Goal: Task Accomplishment & Management: Manage account settings

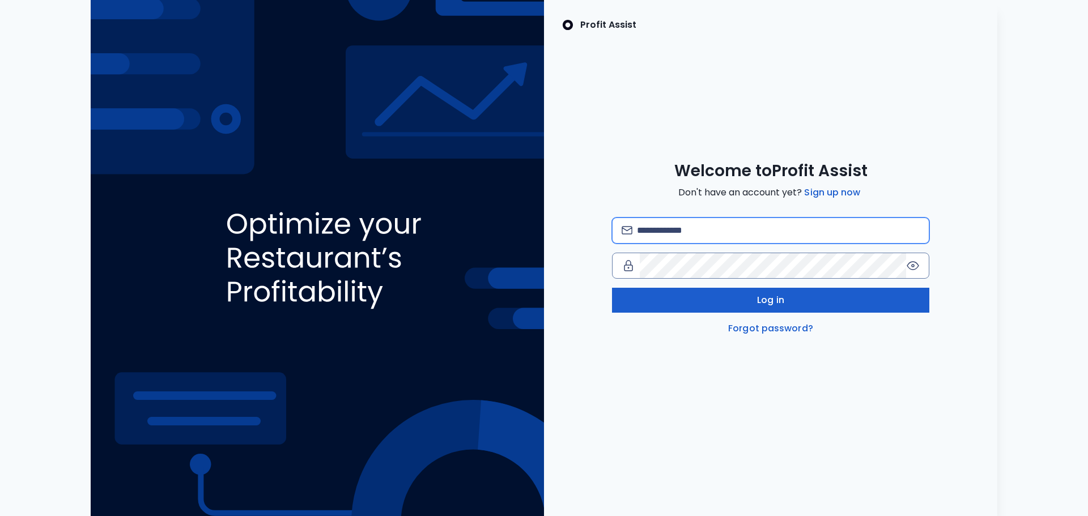
type input "**********"
click at [778, 297] on span "Log in" at bounding box center [770, 301] width 27 height 14
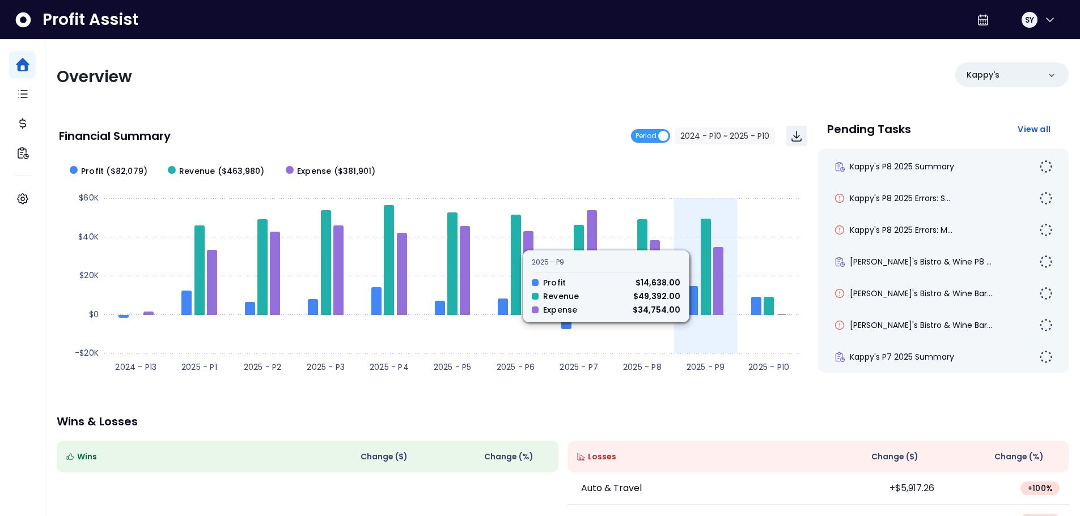
click at [710, 344] on rect at bounding box center [432, 268] width 747 height 227
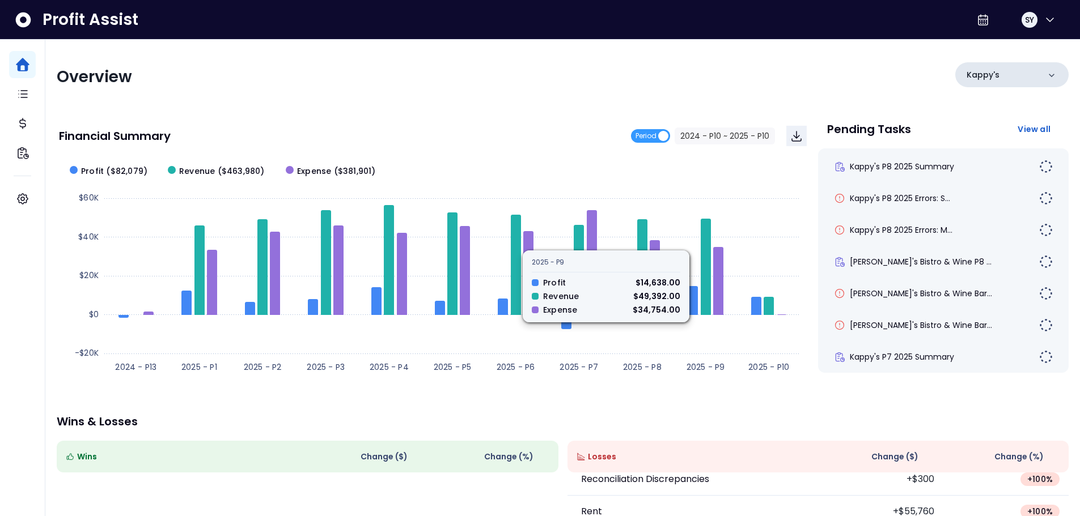
click at [1009, 78] on div "Kappy's" at bounding box center [1011, 74] width 113 height 25
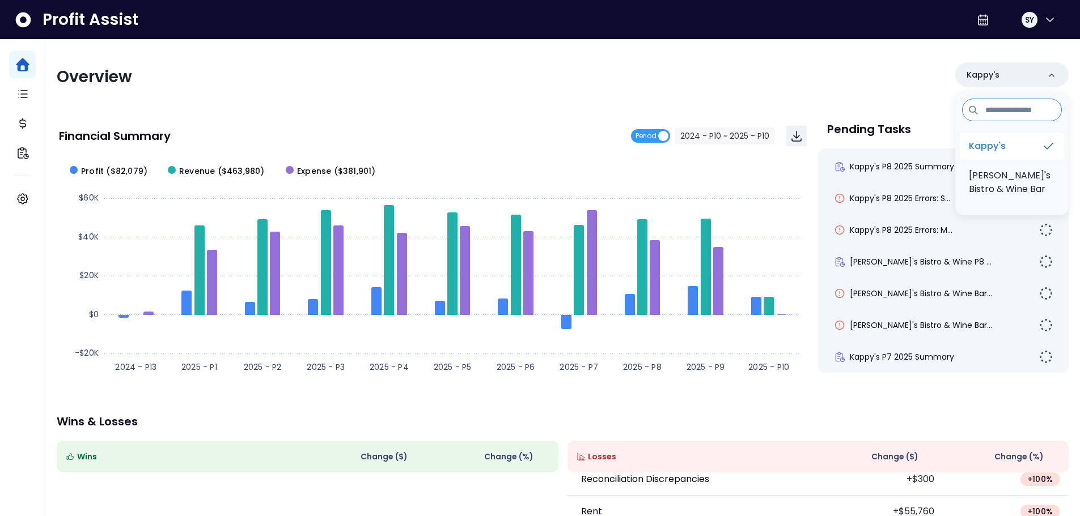
click at [1002, 149] on p "Kappy's" at bounding box center [987, 146] width 37 height 14
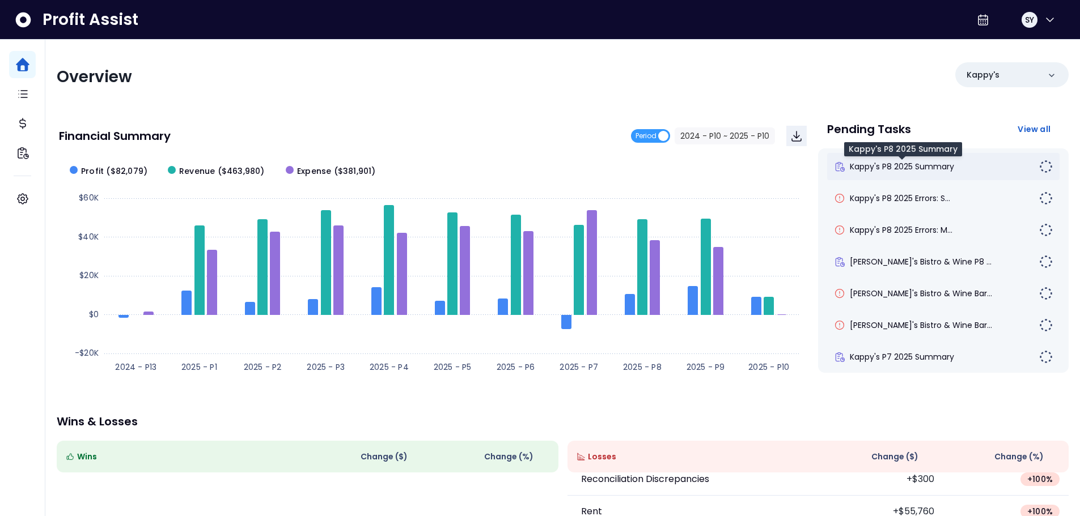
click at [929, 164] on span "Kappy's P8 2025 Summary" at bounding box center [902, 166] width 104 height 11
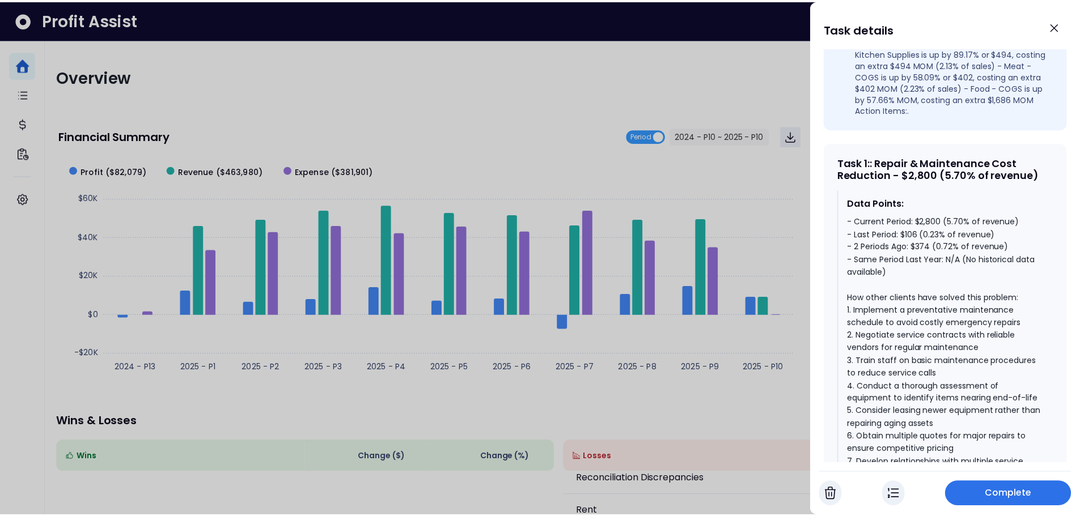
scroll to position [397, 0]
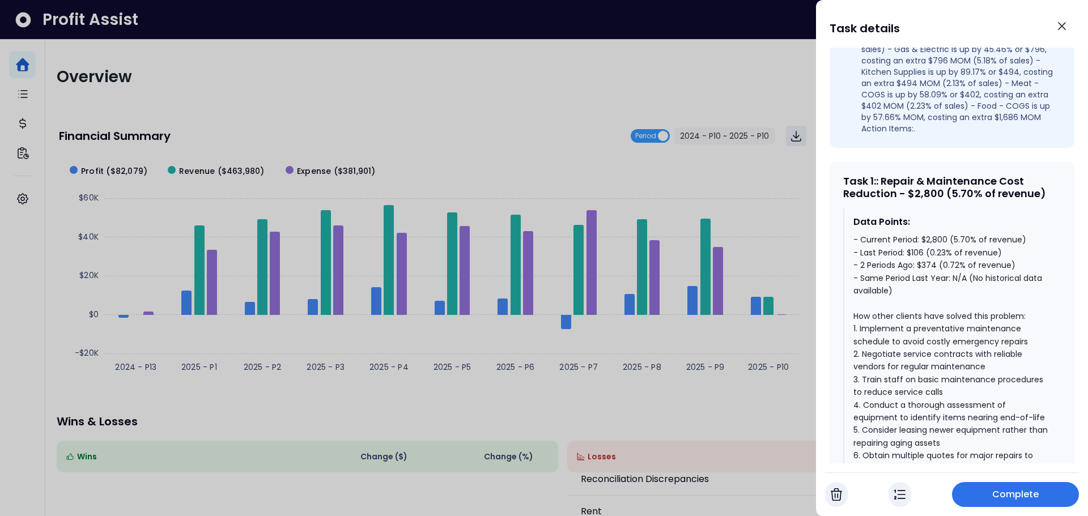
click at [726, 226] on div at bounding box center [544, 258] width 1088 height 516
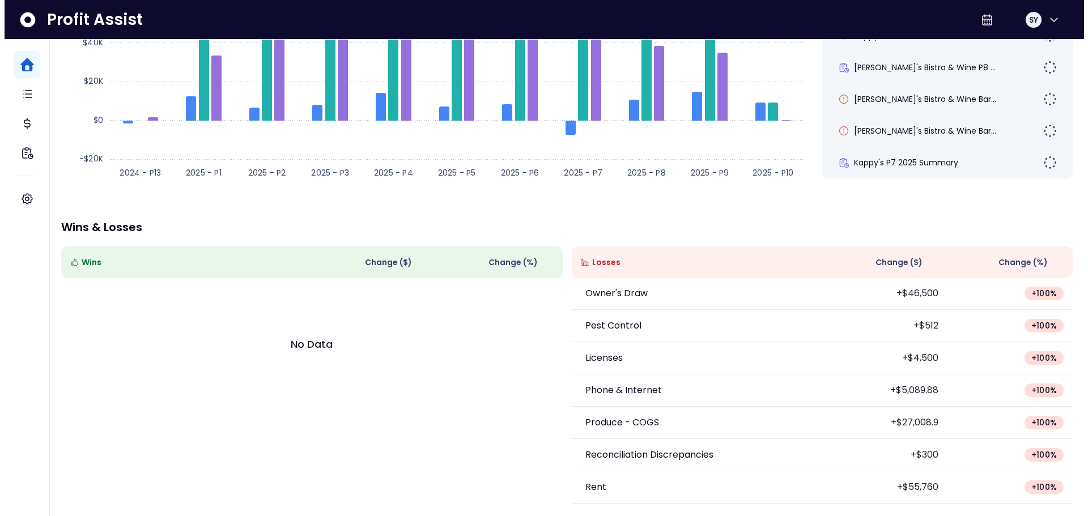
scroll to position [0, 0]
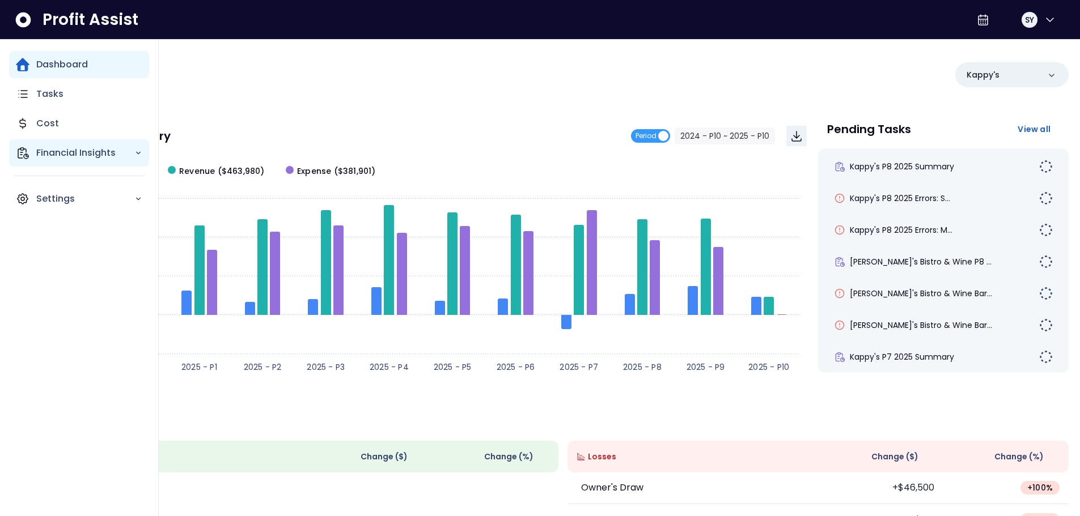
click at [79, 156] on p "Financial Insights" at bounding box center [85, 153] width 98 height 14
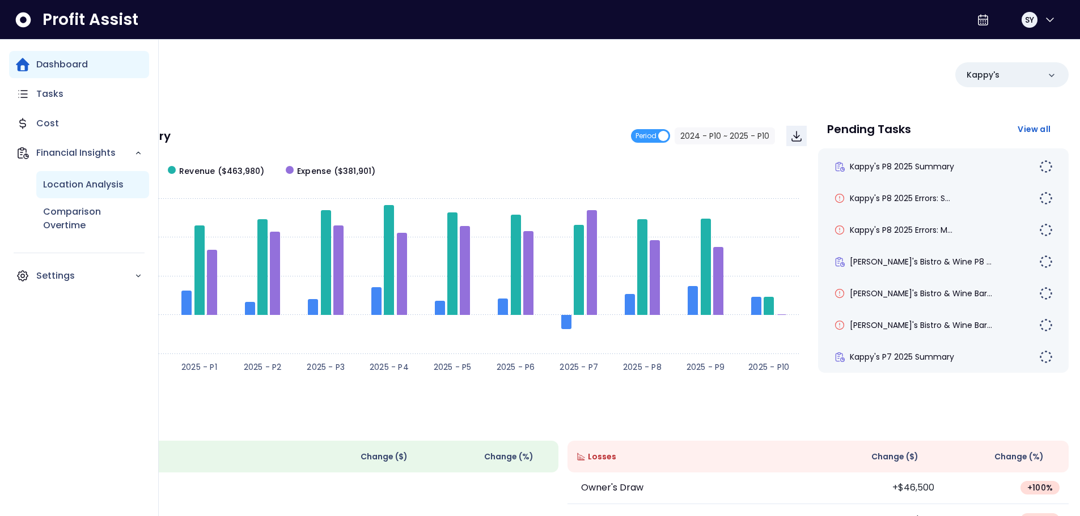
click at [91, 186] on p "Location Analysis" at bounding box center [83, 185] width 80 height 14
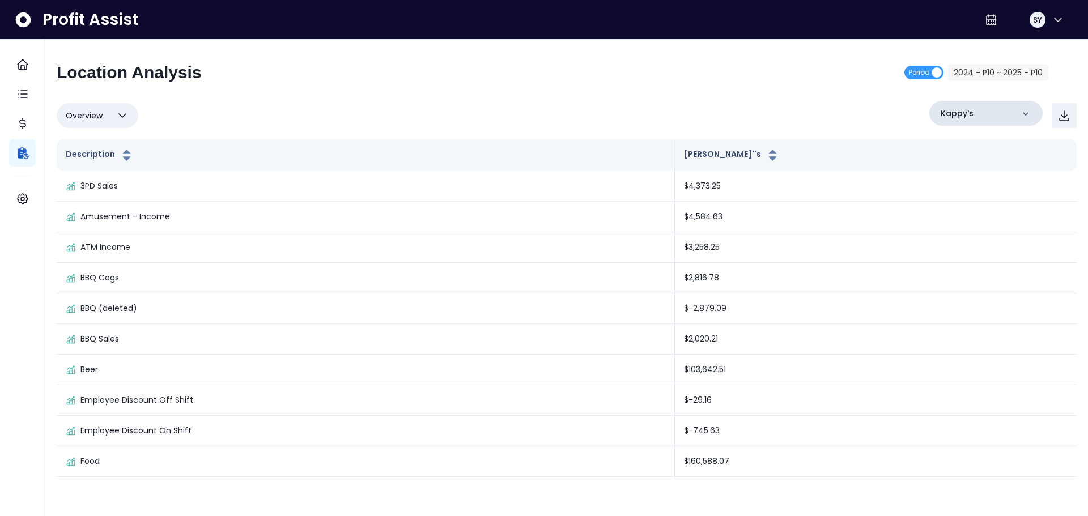
click at [1017, 111] on div "Kappy's" at bounding box center [986, 113] width 113 height 25
click at [977, 186] on p "Kappy's" at bounding box center [961, 185] width 37 height 14
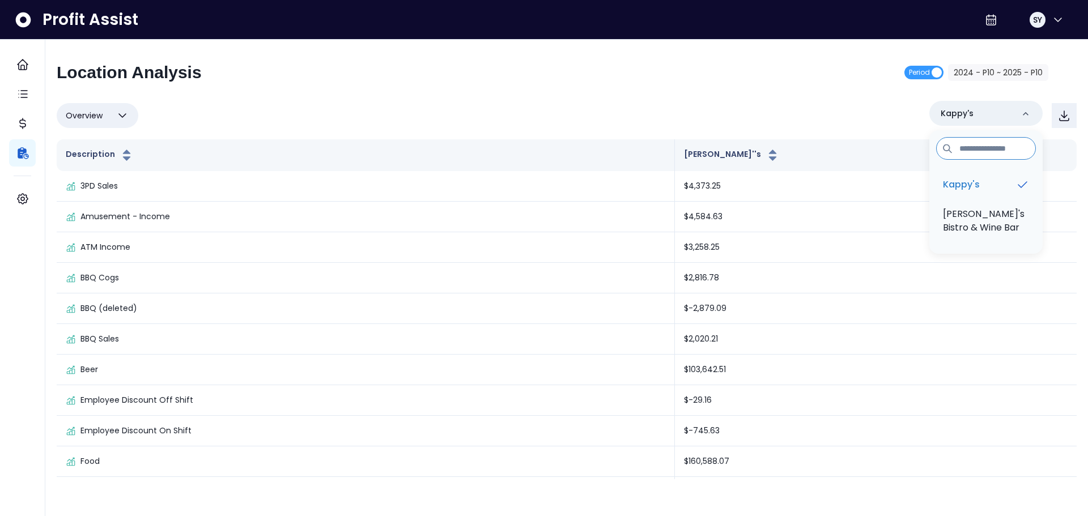
click at [132, 120] on button "Overview" at bounding box center [98, 115] width 82 height 25
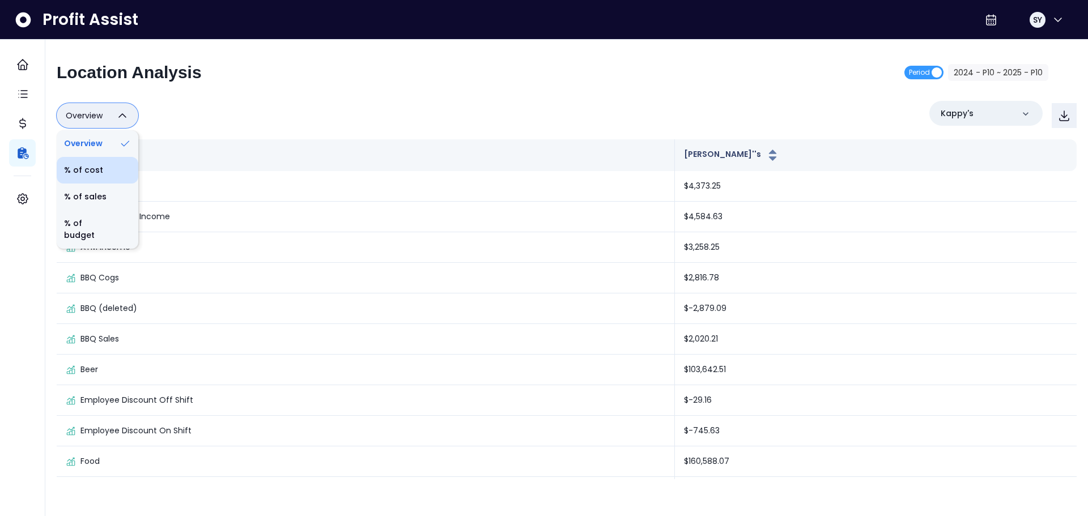
click at [110, 167] on li "% of cost" at bounding box center [98, 170] width 82 height 27
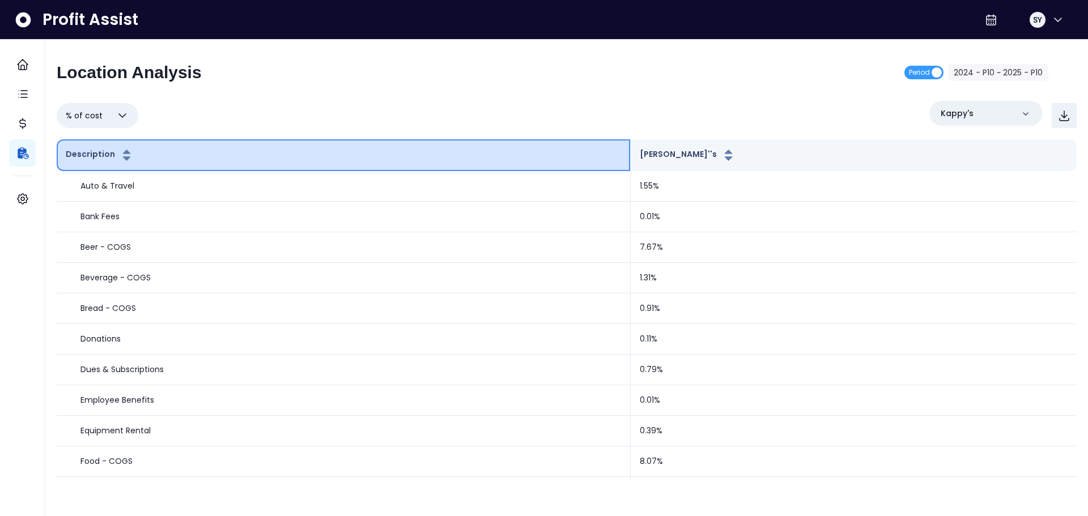
click at [124, 155] on icon "button" at bounding box center [127, 156] width 14 height 14
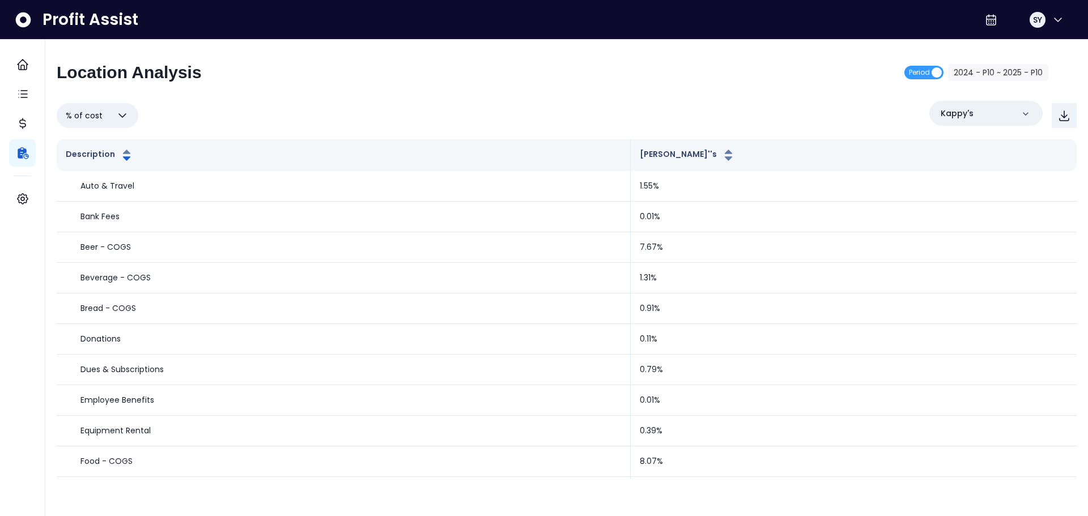
click at [122, 125] on button "% of cost" at bounding box center [98, 115] width 82 height 25
click at [98, 147] on li "Overview" at bounding box center [98, 143] width 82 height 27
type input "********"
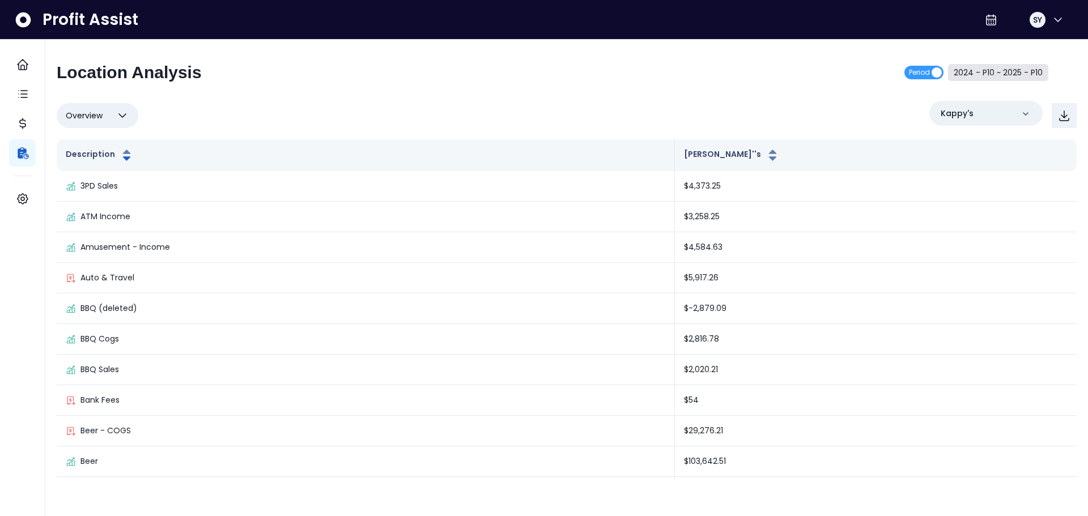
click at [984, 74] on button "2024 - P10 ~ 2025 - P10" at bounding box center [998, 72] width 100 height 17
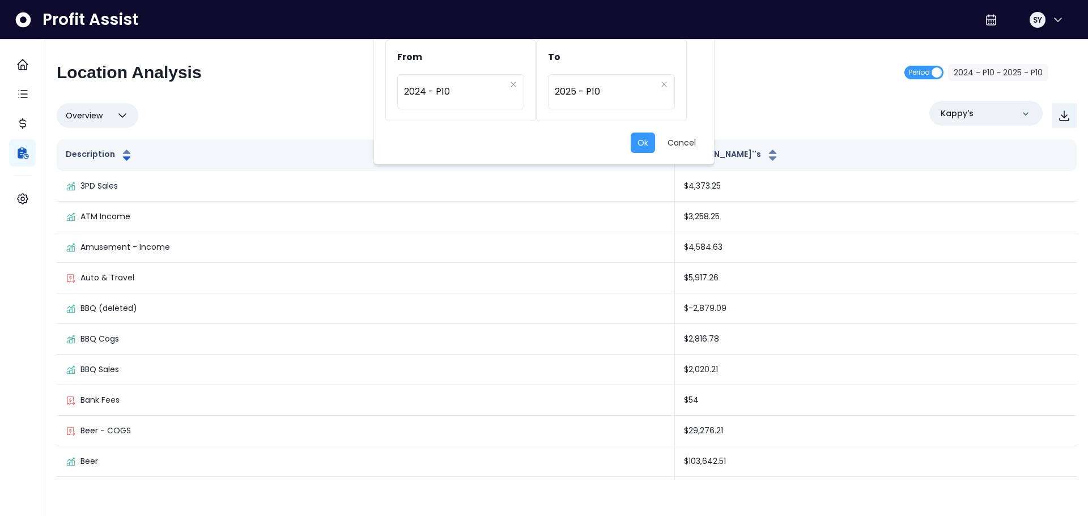
click at [916, 71] on div "**********" at bounding box center [544, 258] width 1088 height 516
drag, startPoint x: 935, startPoint y: 72, endPoint x: 911, endPoint y: 74, distance: 23.4
click at [911, 74] on div "**********" at bounding box center [544, 258] width 1088 height 516
click at [679, 145] on button "Cancel" at bounding box center [682, 143] width 42 height 20
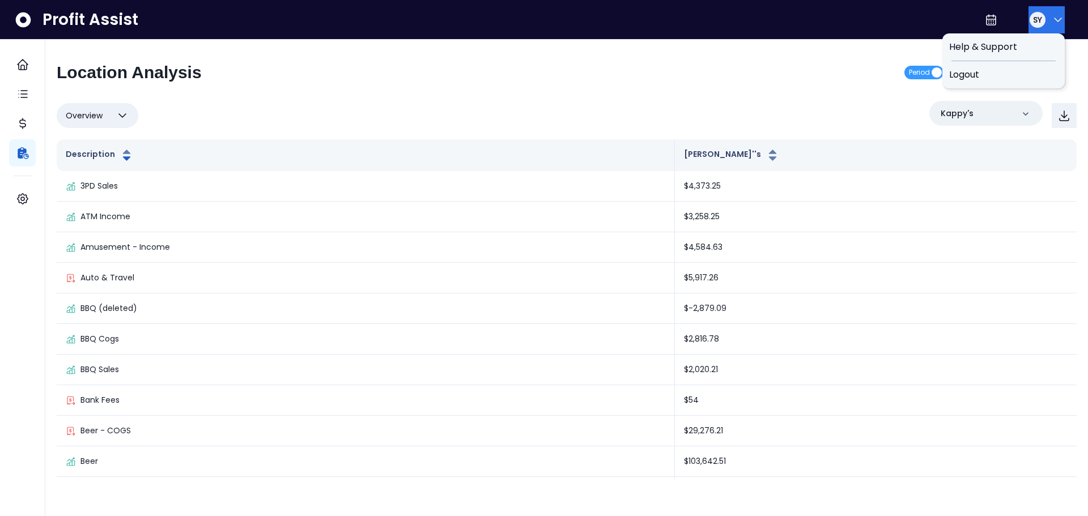
click at [1033, 20] on span "SY" at bounding box center [1037, 19] width 9 height 11
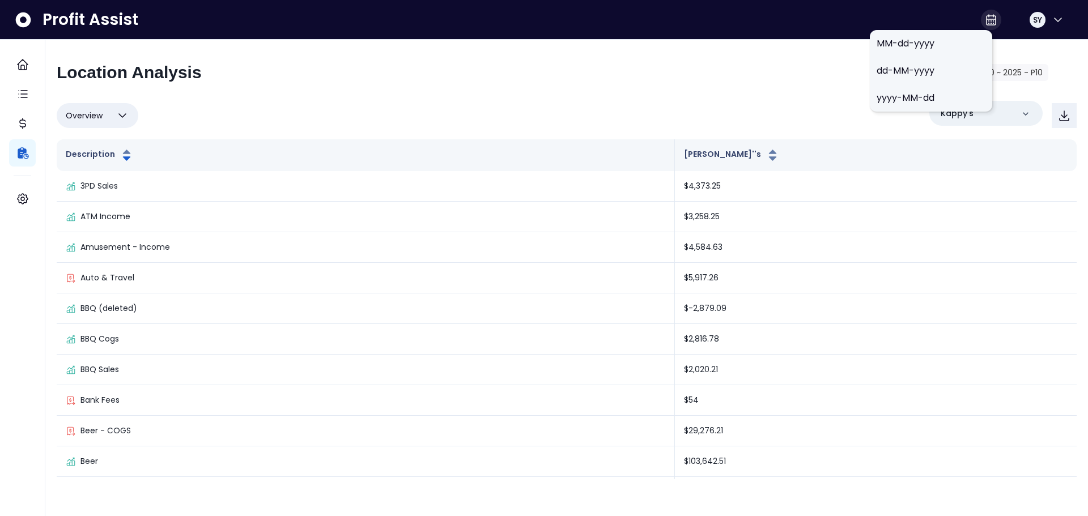
click at [985, 18] on icon at bounding box center [992, 20] width 14 height 14
click at [916, 41] on span "MM-dd-yyyy" at bounding box center [931, 44] width 109 height 14
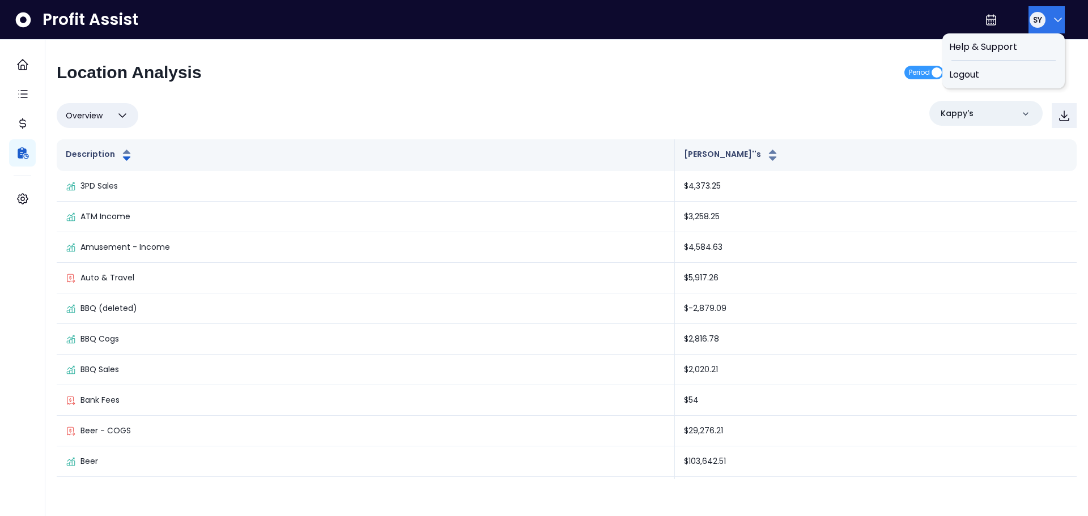
click at [1053, 19] on icon "button" at bounding box center [1059, 20] width 14 height 14
click at [698, 40] on div "Location Analysis Period 2024 - P10 ~ 2025 - P10 Overview Overview % of cost % …" at bounding box center [566, 265] width 1043 height 451
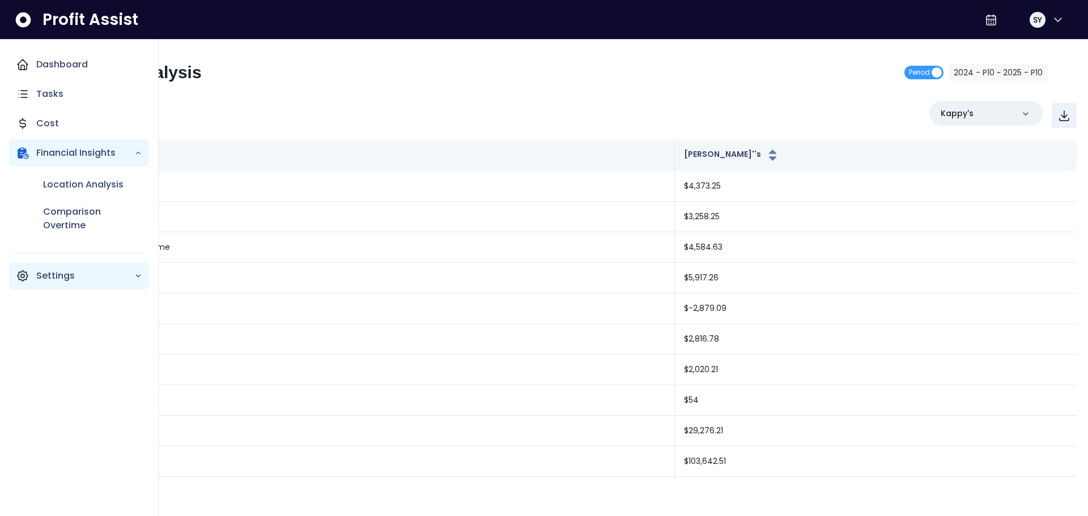
click at [40, 278] on p "Settings" at bounding box center [85, 276] width 98 height 14
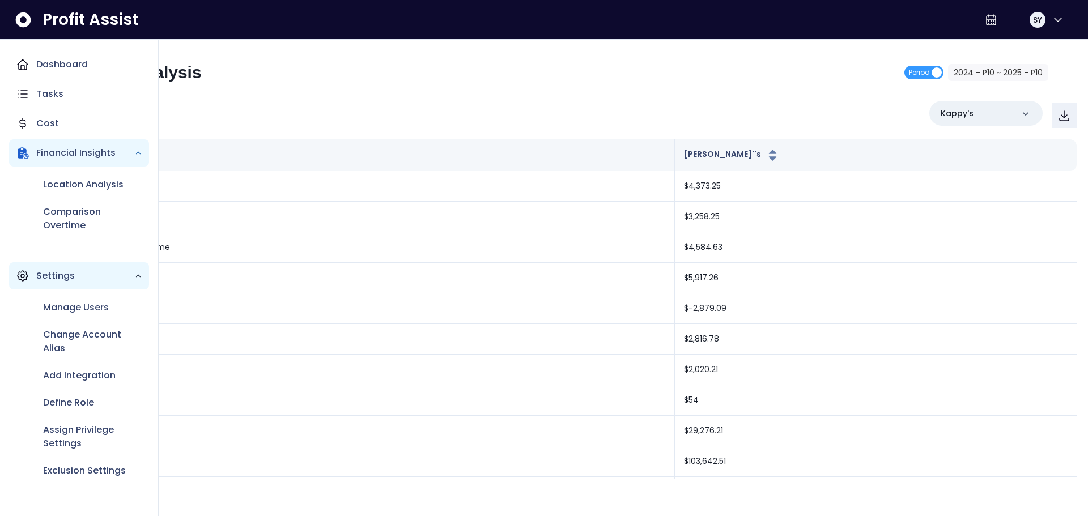
click at [67, 273] on p "Settings" at bounding box center [85, 276] width 98 height 14
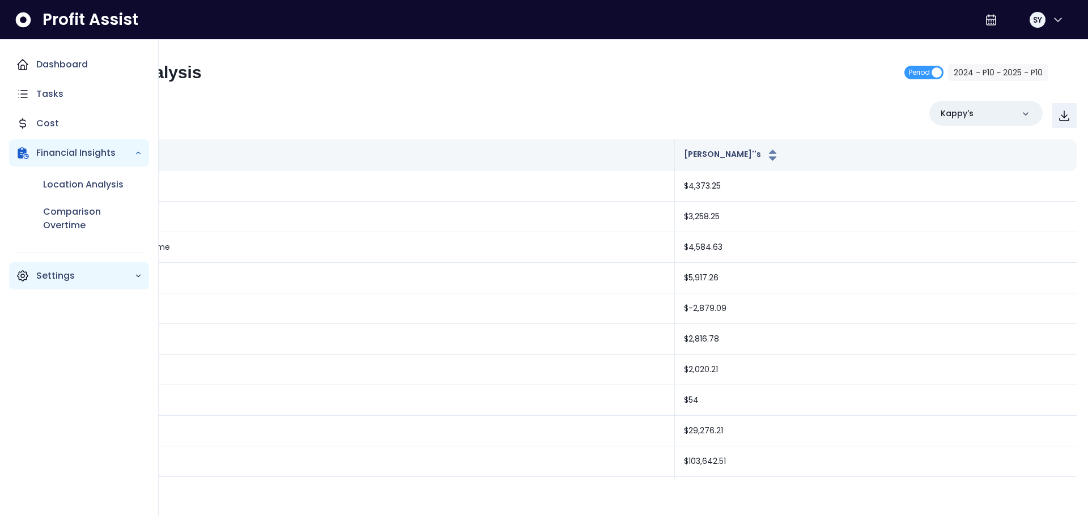
click at [67, 273] on p "Settings" at bounding box center [85, 276] width 98 height 14
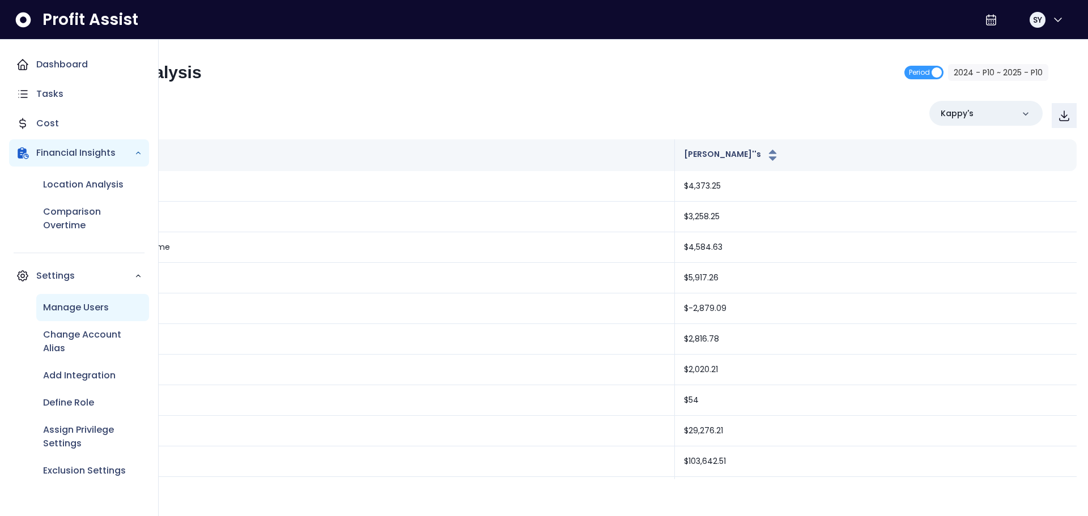
click at [70, 307] on p "Manage Users" at bounding box center [76, 308] width 66 height 14
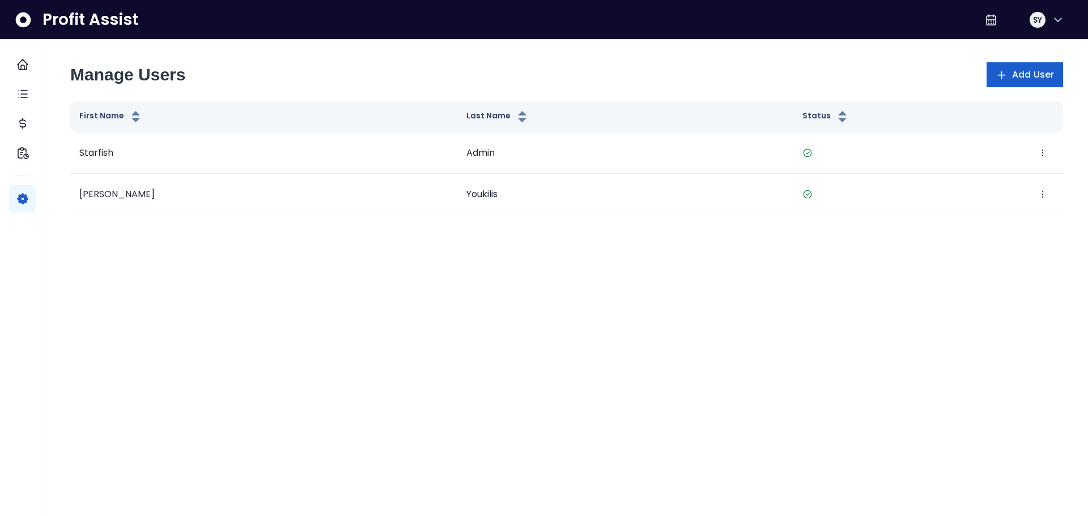
click at [1052, 75] on span "Add User" at bounding box center [1033, 75] width 42 height 14
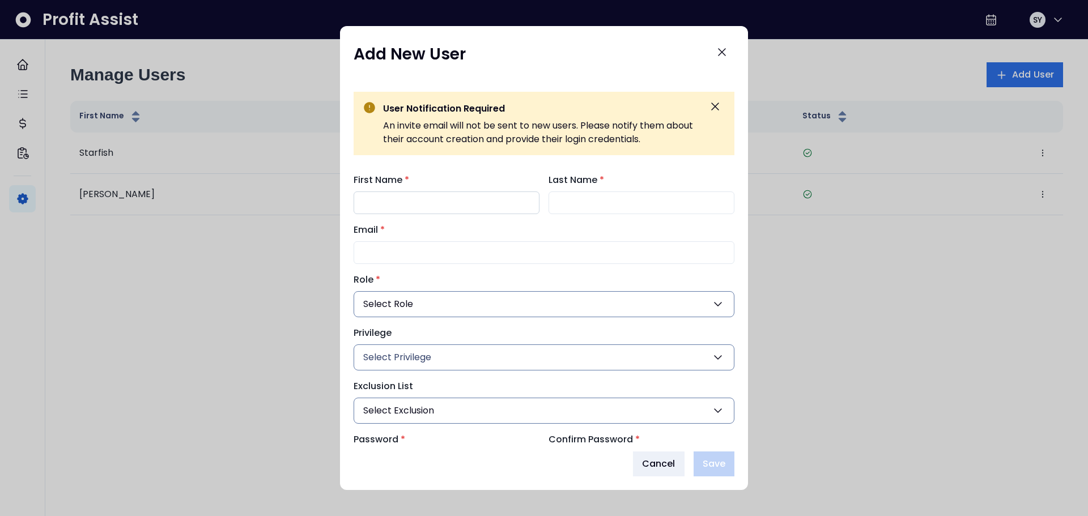
click at [496, 206] on input "First Name *" at bounding box center [447, 203] width 186 height 23
type input "*"
click at [726, 54] on icon "Close" at bounding box center [722, 52] width 14 height 14
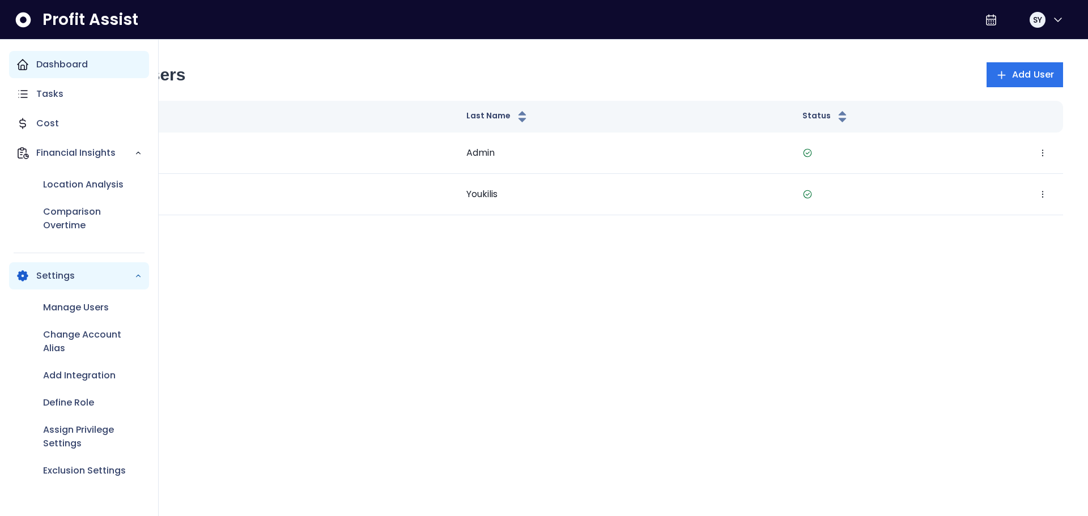
click at [52, 60] on p "Dashboard" at bounding box center [62, 65] width 52 height 14
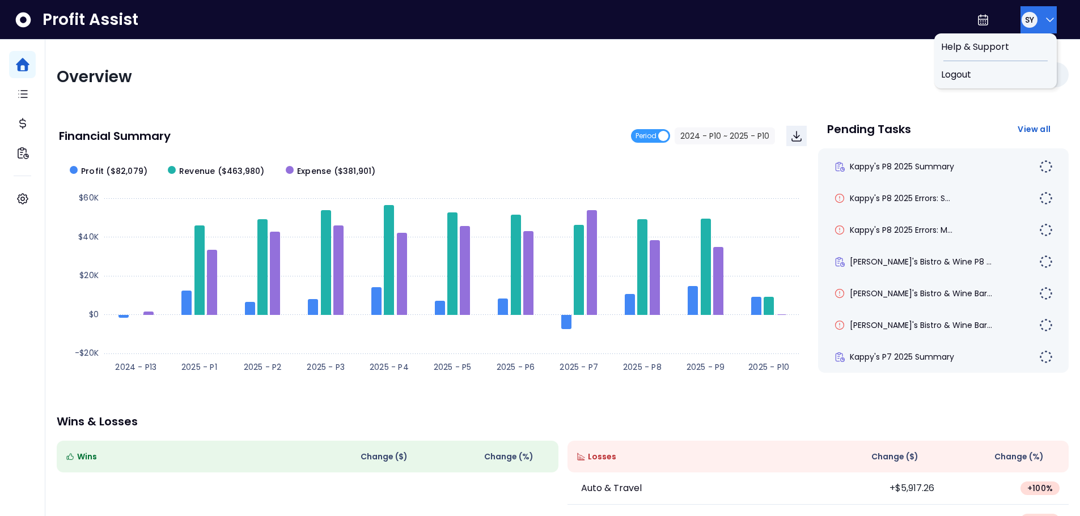
click at [1026, 17] on span "SY" at bounding box center [1029, 19] width 9 height 11
click at [867, 50] on div "Overview Kappy's Financial Summary Period 2024 - P10 ~ 2025 - P10 Created with …" at bounding box center [562, 375] width 1034 height 671
click at [660, 134] on span "Period" at bounding box center [650, 136] width 39 height 14
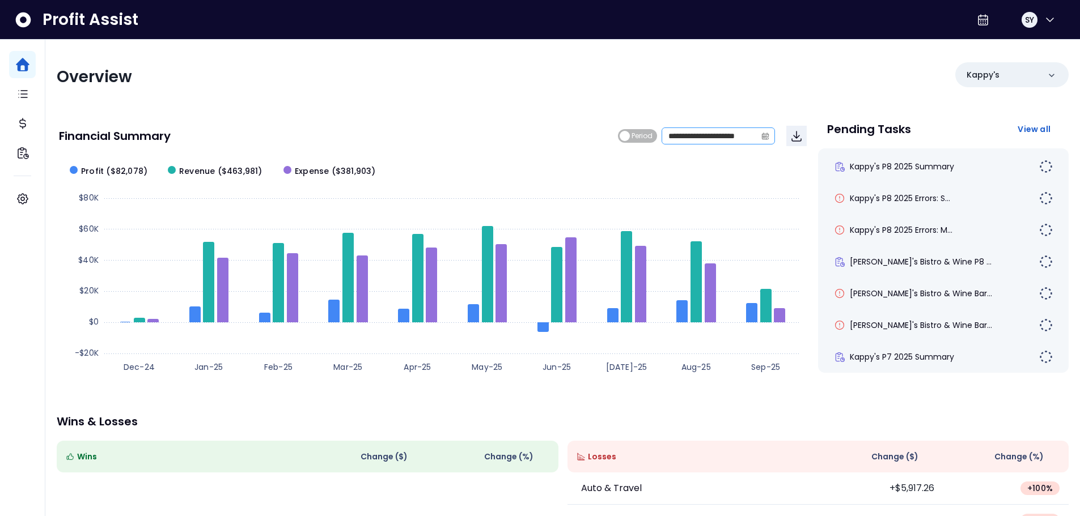
click at [764, 137] on icon "calendar" at bounding box center [765, 136] width 8 height 8
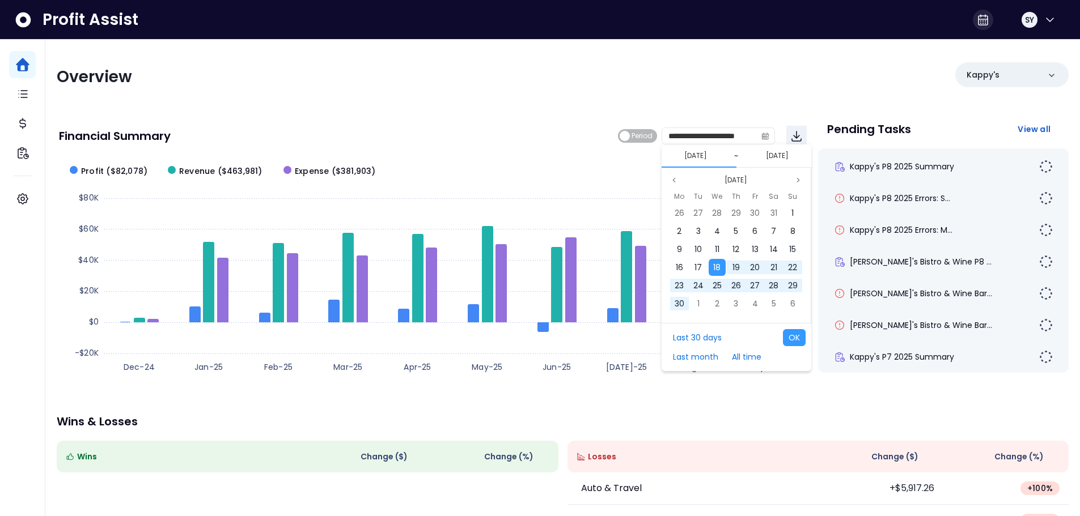
click at [976, 18] on icon at bounding box center [983, 20] width 14 height 14
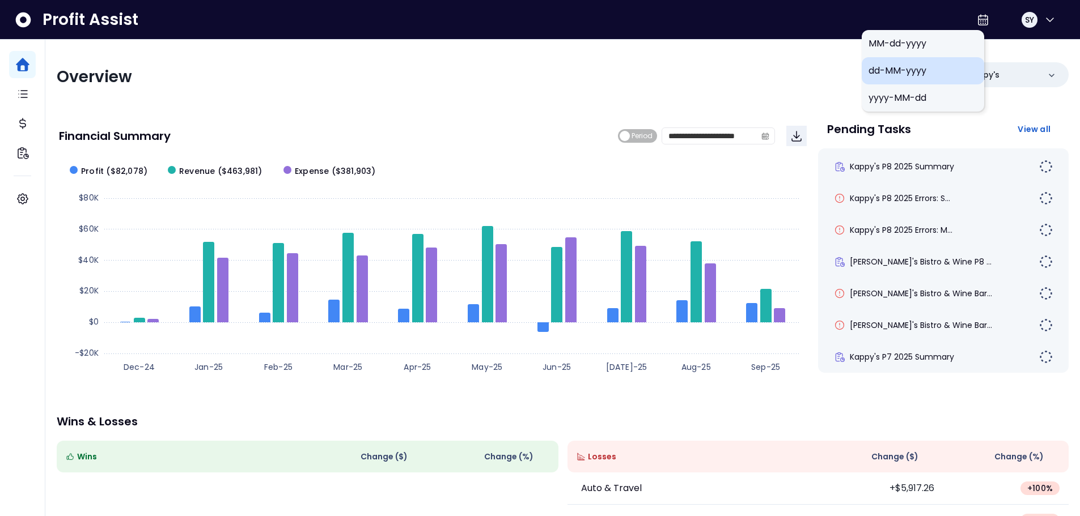
click at [877, 71] on span "dd-MM-yyyy" at bounding box center [922, 71] width 109 height 14
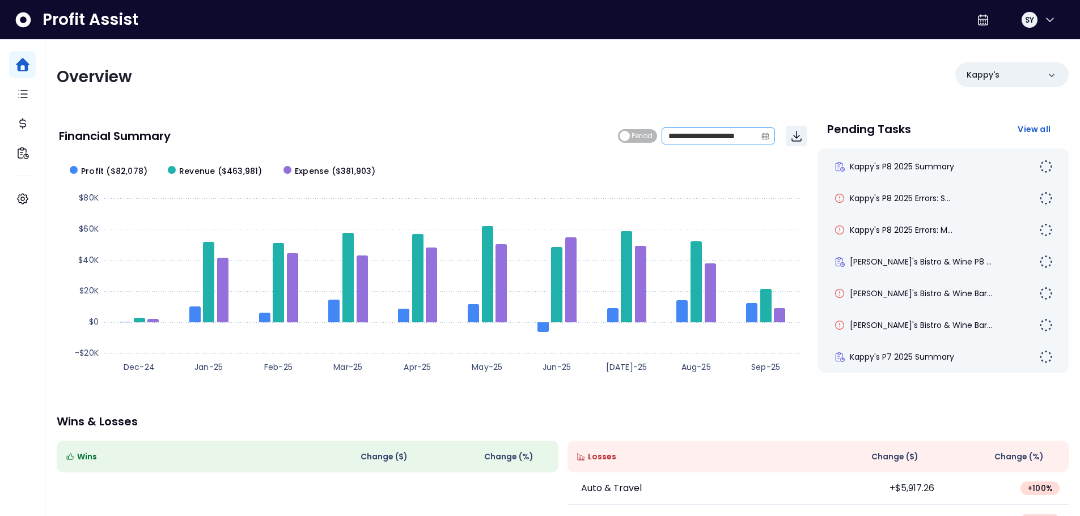
click at [767, 136] on icon "calendar" at bounding box center [765, 136] width 8 height 8
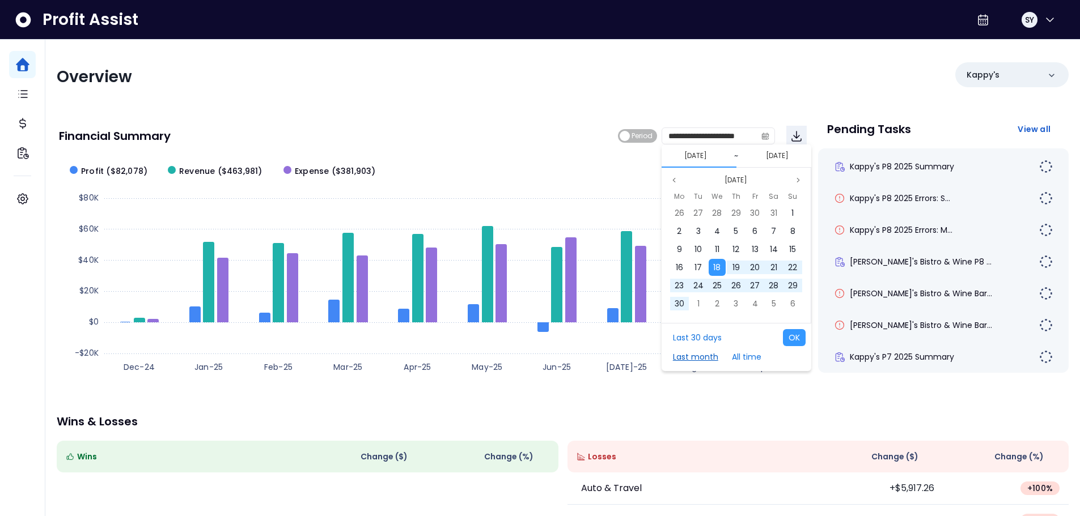
click at [708, 358] on button "Last month" at bounding box center [695, 357] width 57 height 17
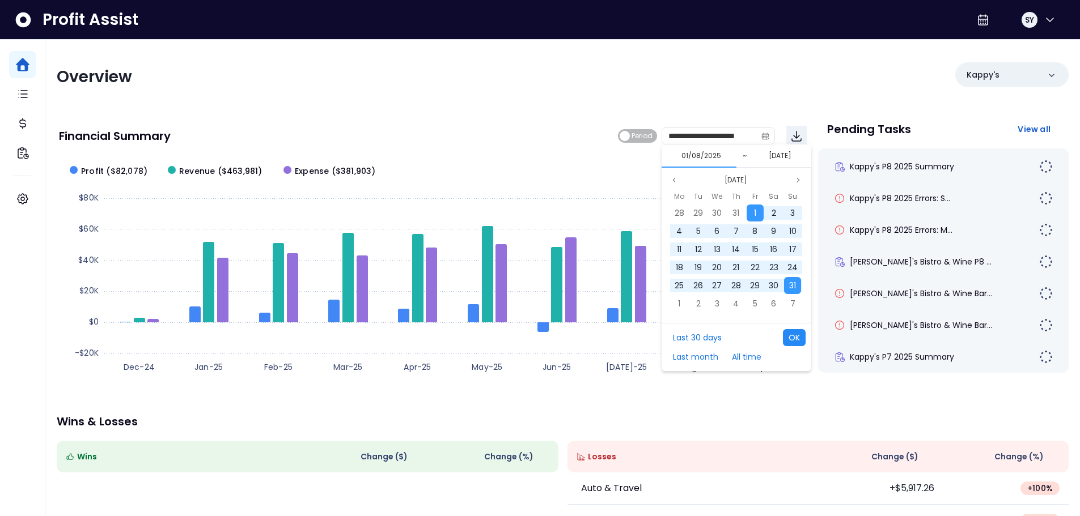
click at [793, 335] on button "OK" at bounding box center [794, 337] width 23 height 17
type input "**********"
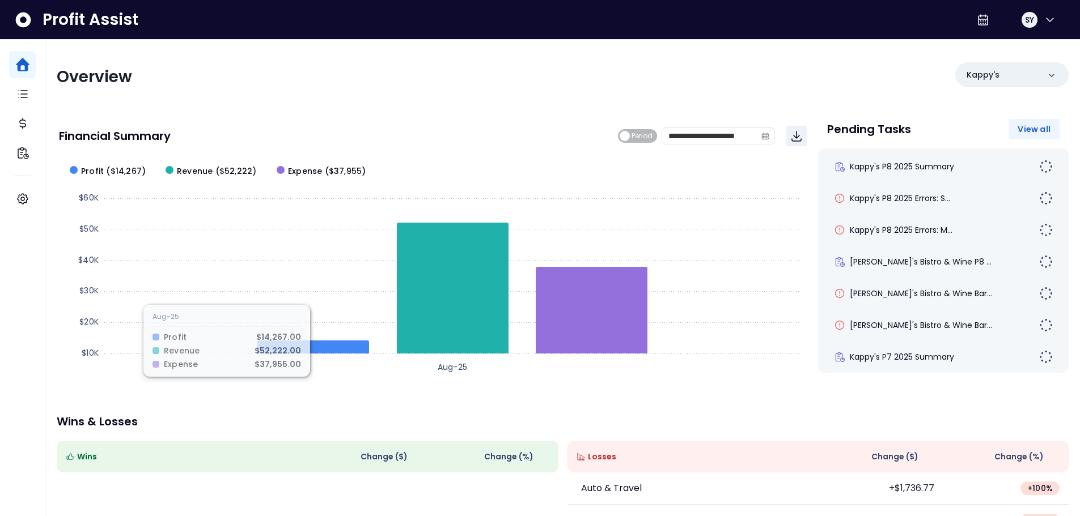
click at [1029, 128] on span "View all" at bounding box center [1033, 129] width 33 height 11
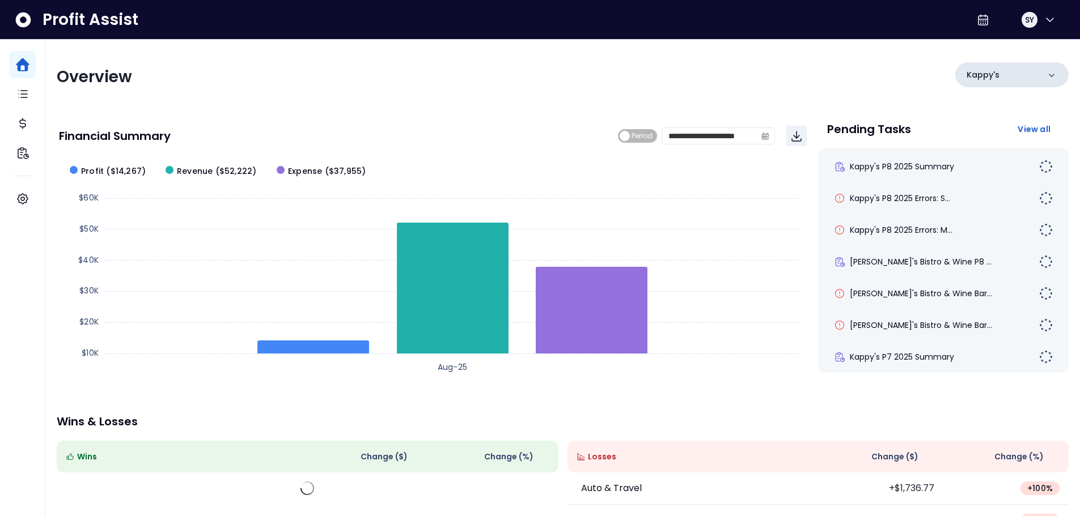
click at [1040, 75] on div "Kappy's" at bounding box center [1011, 74] width 113 height 25
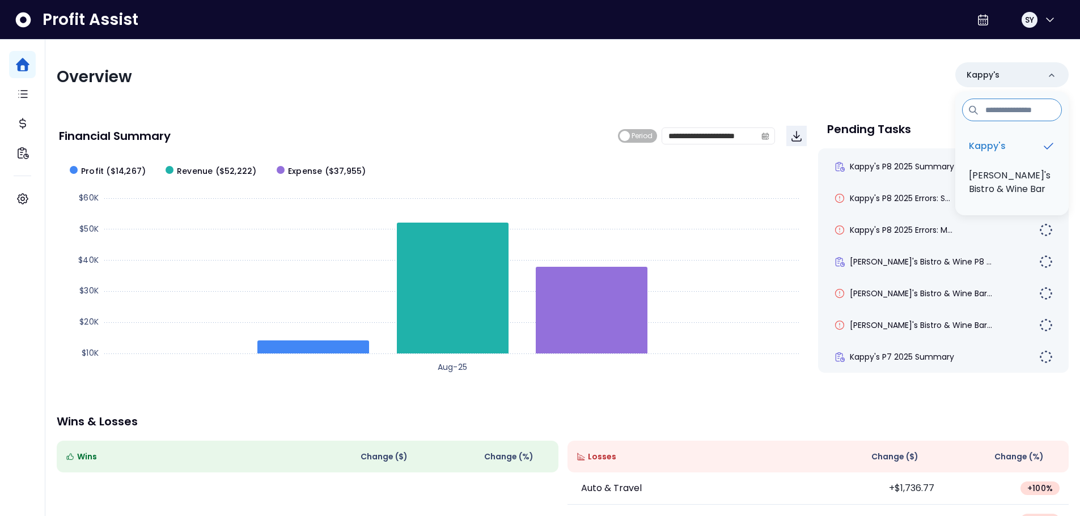
click at [854, 81] on div "Overview [PERSON_NAME]'s Kappy's Bojae's Bistro & Wine Bar" at bounding box center [563, 76] width 1012 height 29
click at [1034, 130] on span "View all" at bounding box center [1033, 129] width 33 height 11
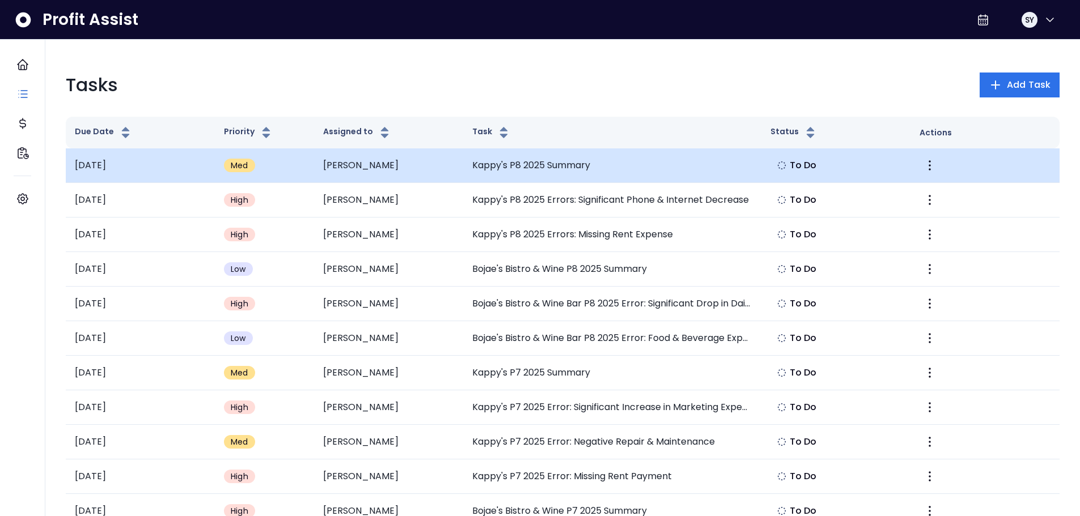
click at [603, 162] on td "Kappy's P8 2025 Summary" at bounding box center [612, 166] width 298 height 35
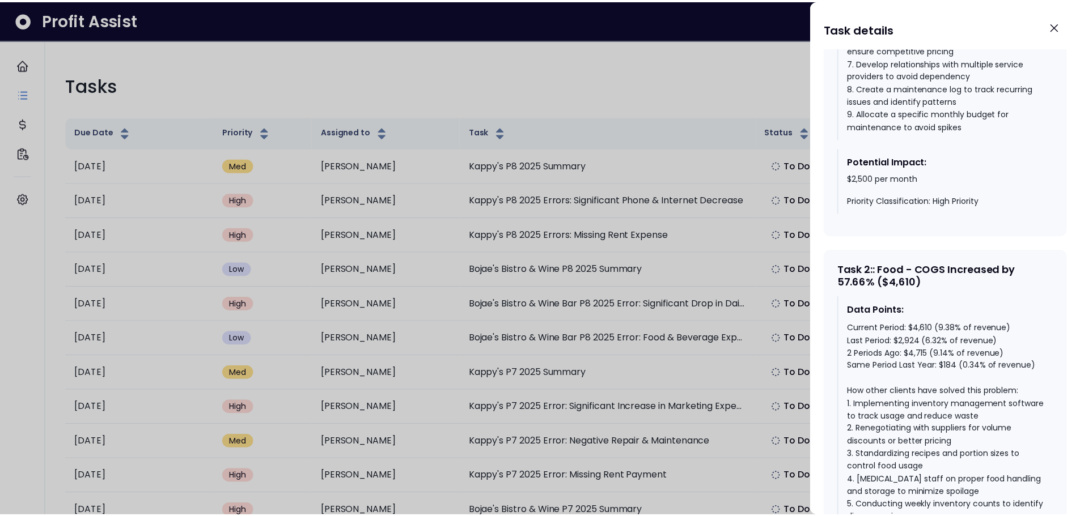
scroll to position [850, 0]
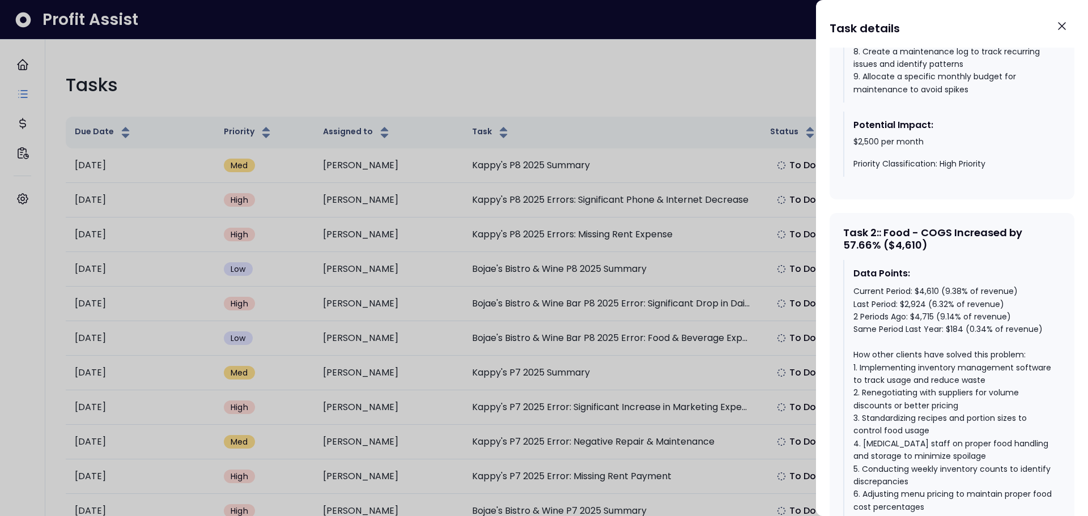
drag, startPoint x: 1065, startPoint y: 26, endPoint x: 1053, endPoint y: 14, distance: 16.8
click at [1061, 23] on icon "Close" at bounding box center [1062, 26] width 14 height 14
